Goal: Information Seeking & Learning: Learn about a topic

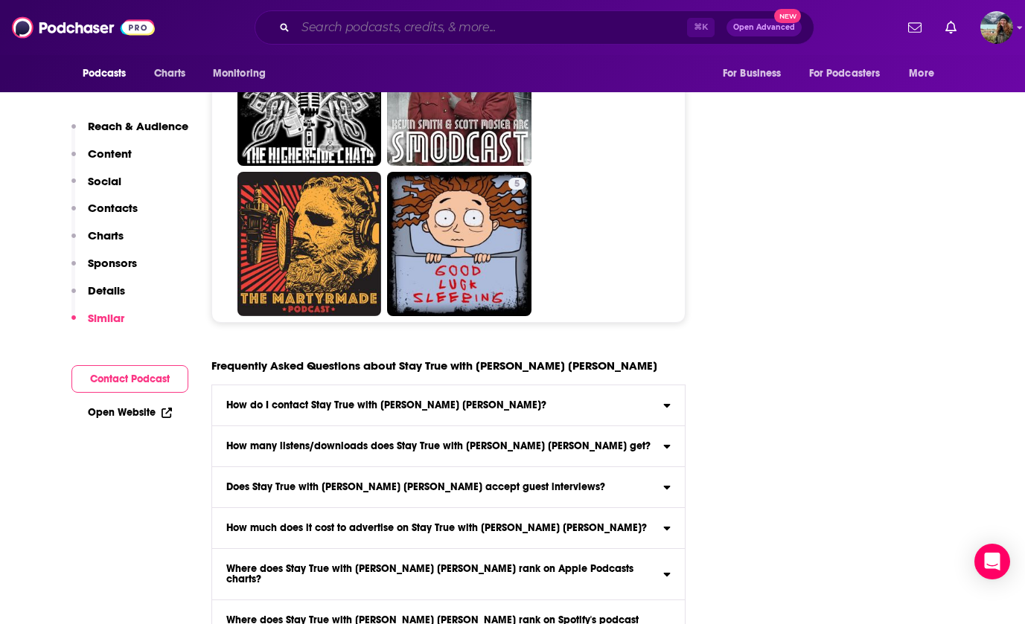
click at [367, 25] on input "Search podcasts, credits, & more..." at bounding box center [490, 28] width 391 height 24
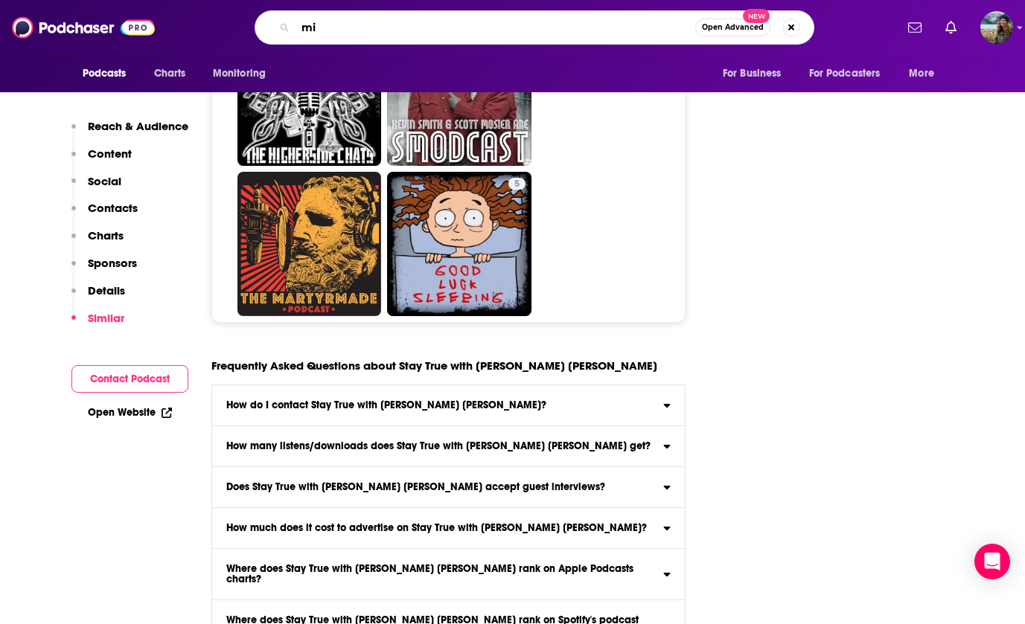
type input "m"
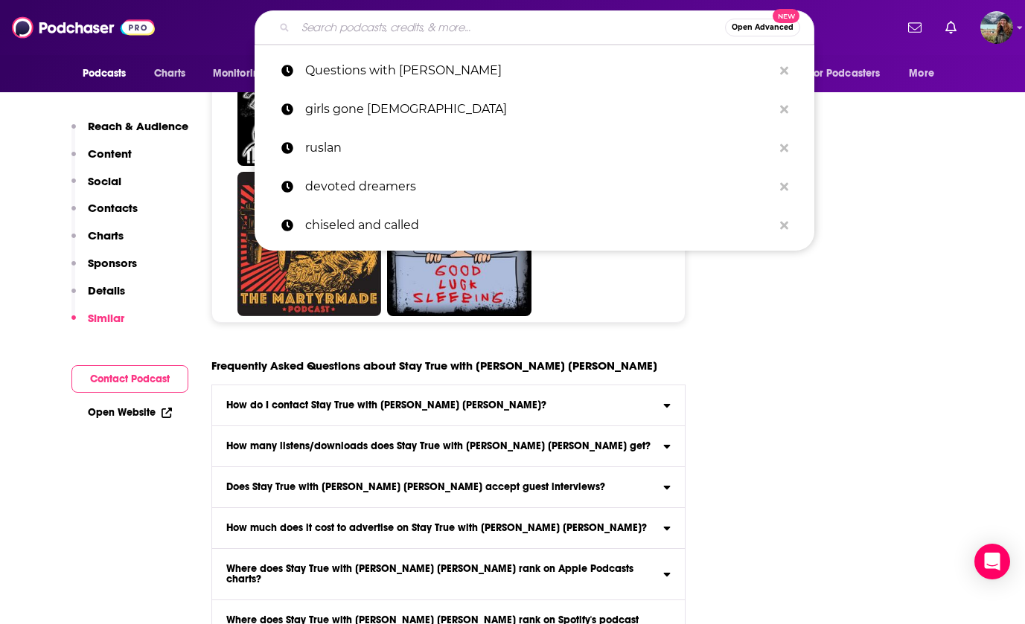
paste input "Mixtape Theology"
type input "Mixtape Theology"
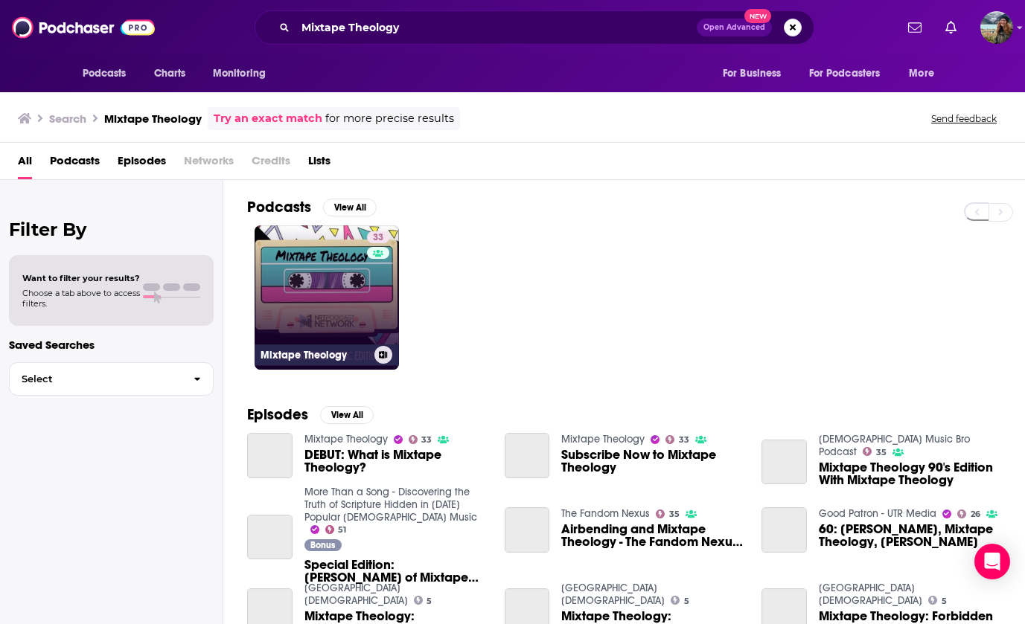
click at [328, 281] on link "33 Mixtape Theology" at bounding box center [326, 297] width 144 height 144
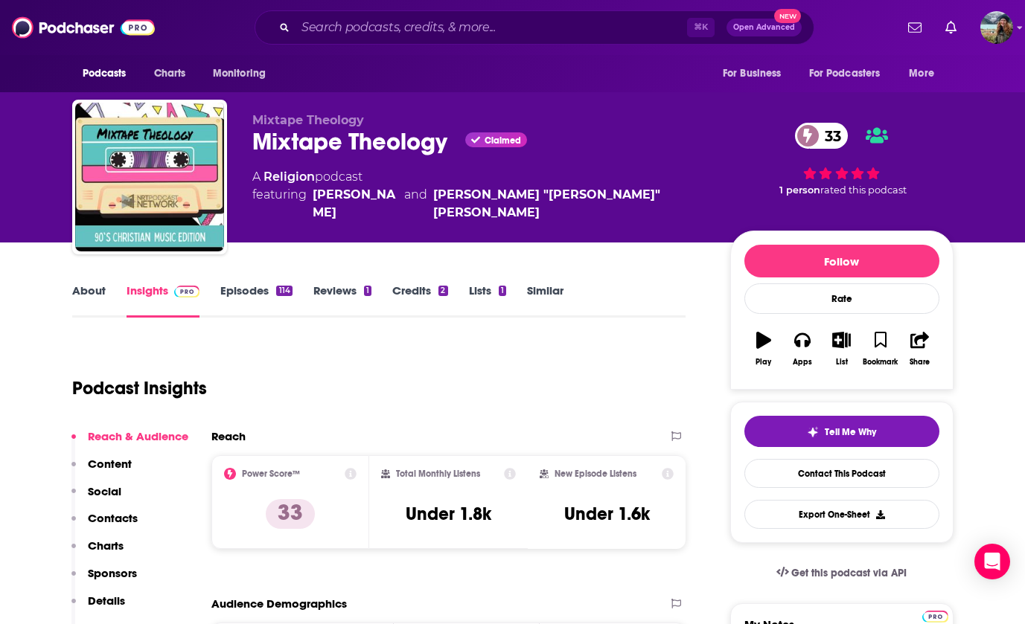
click at [95, 297] on link "About" at bounding box center [88, 300] width 33 height 34
